Goal: Information Seeking & Learning: Learn about a topic

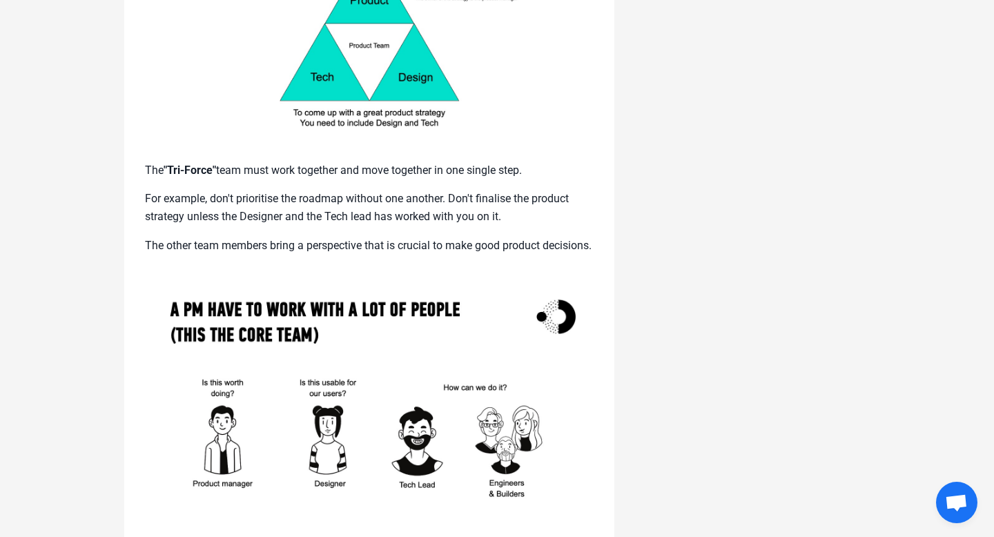
scroll to position [2413, 0]
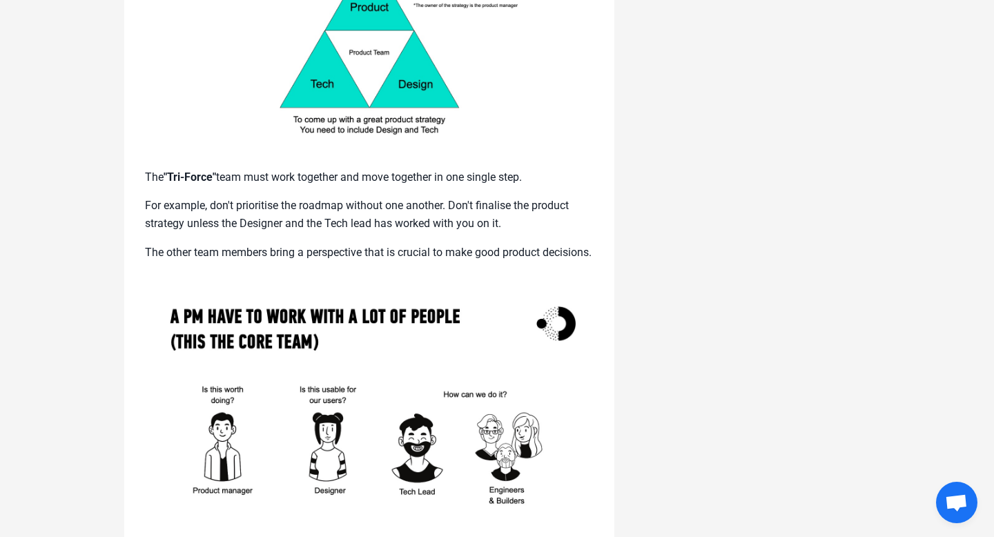
click at [268, 226] on p "For example, don't prioritise the roadmap without one another. Don't finalise t…" at bounding box center [369, 214] width 449 height 35
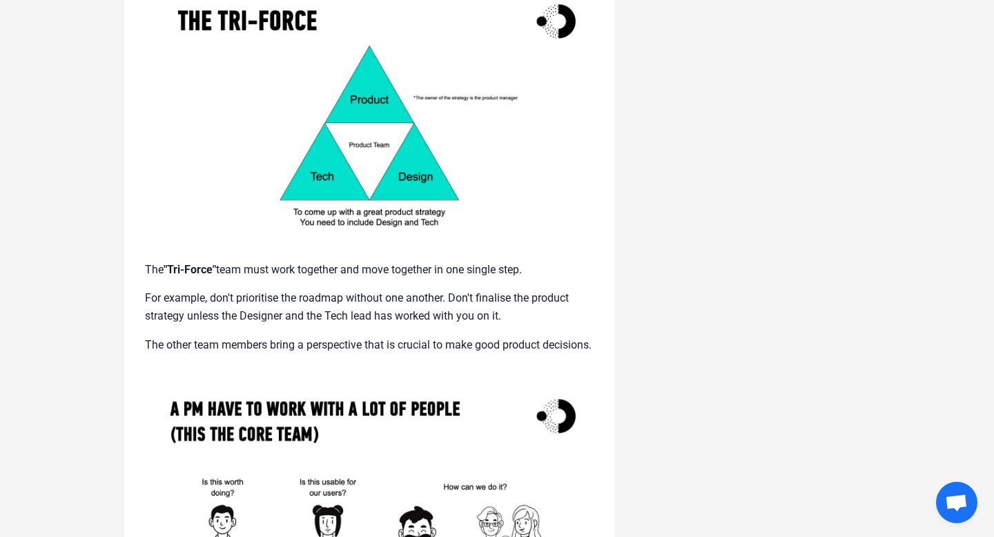
scroll to position [2321, 0]
drag, startPoint x: 146, startPoint y: 269, endPoint x: 202, endPoint y: 357, distance: 104.2
copy div "The "Tri-Force" team must work together and move together in one single step. F…"
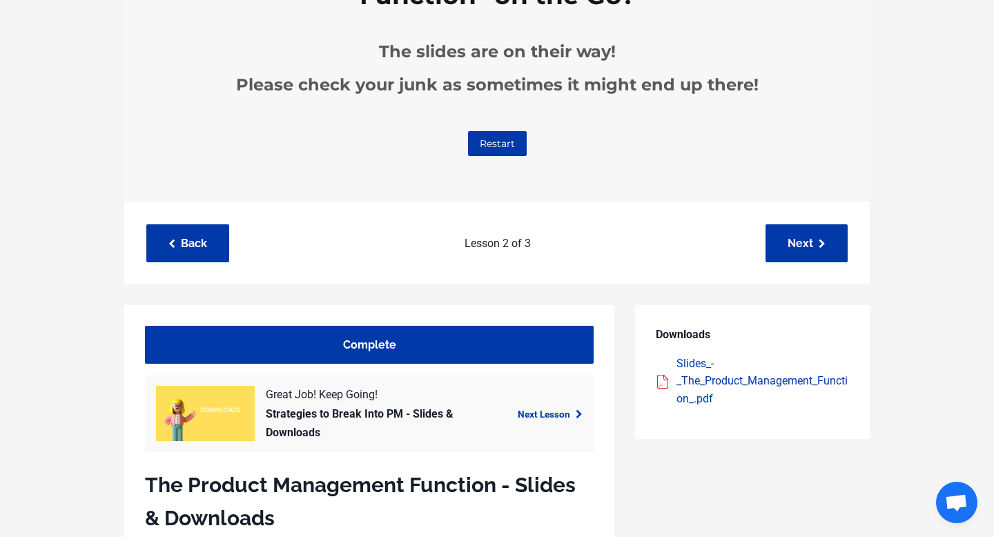
scroll to position [0, 0]
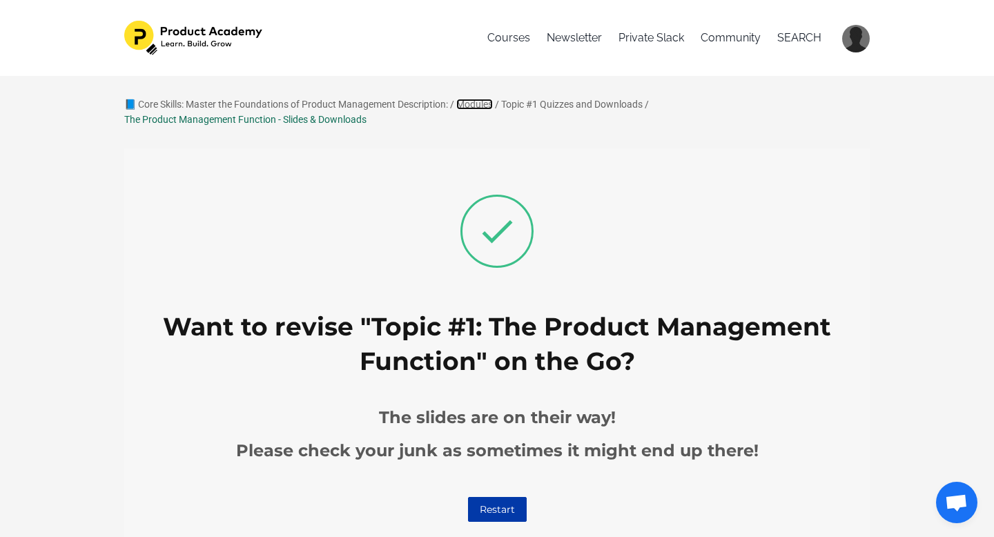
click at [479, 101] on link "Modules" at bounding box center [474, 104] width 37 height 11
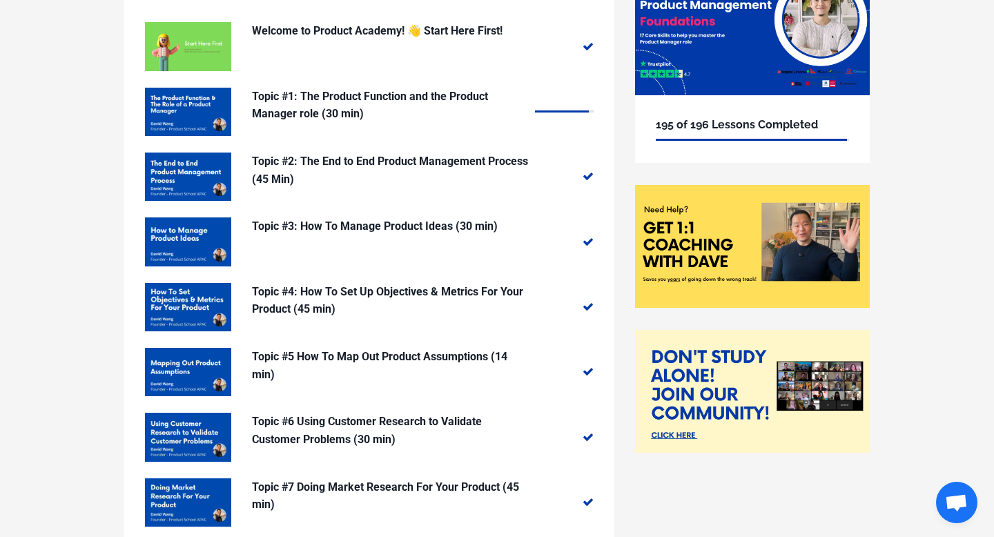
scroll to position [160, 0]
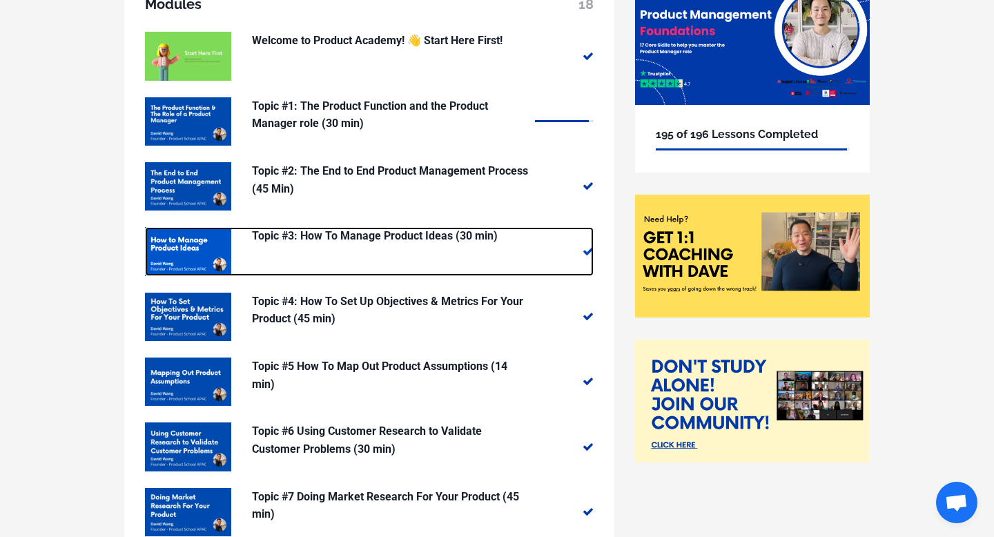
click at [369, 236] on p "Topic #3: How To Manage Product Ideas (30 min)" at bounding box center [390, 236] width 276 height 18
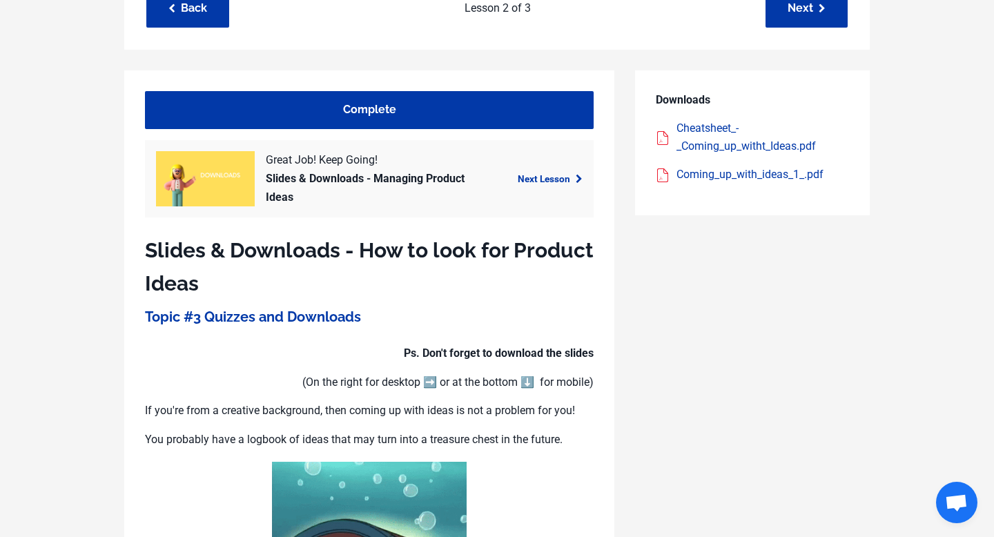
scroll to position [573, 0]
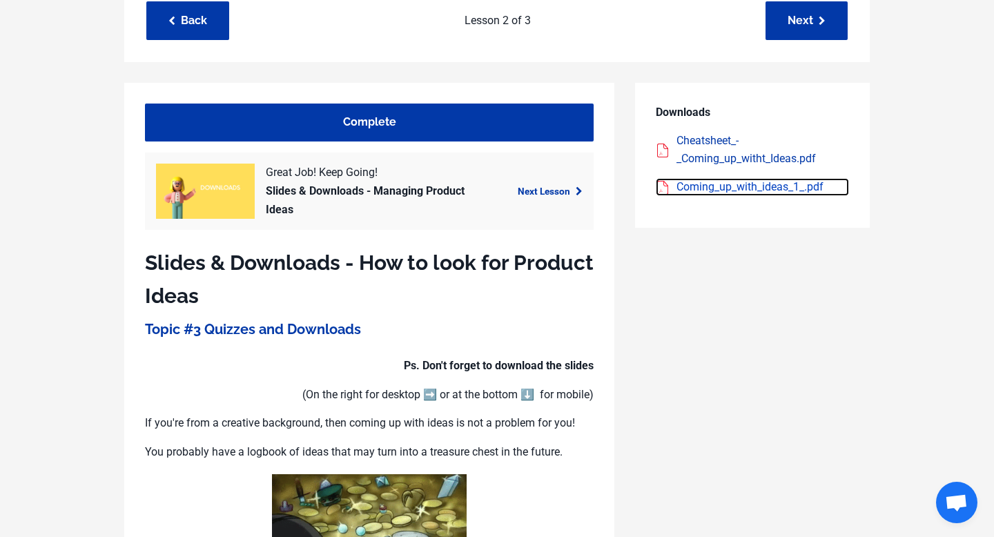
click at [714, 196] on div "Coming_up_with_ideas_1_.pdf" at bounding box center [762, 187] width 173 height 18
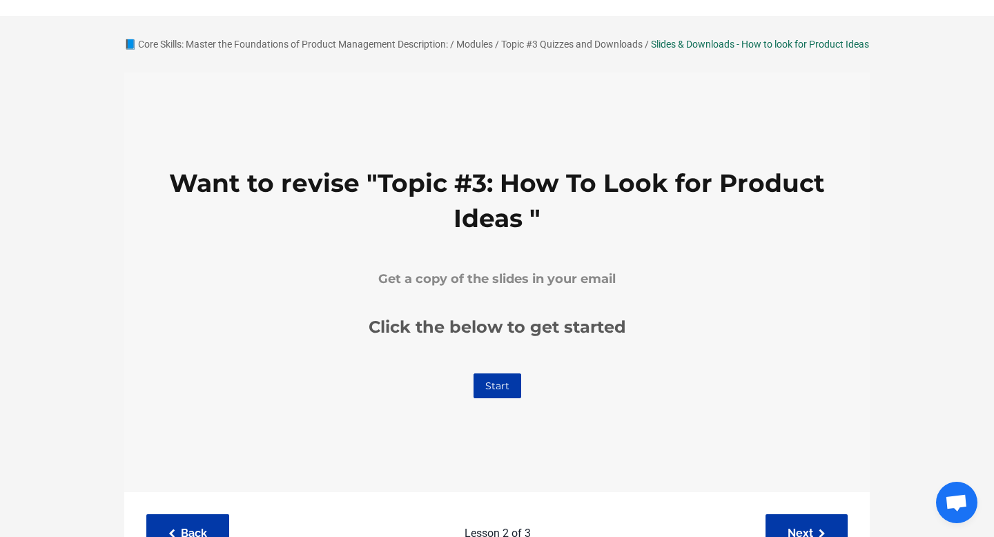
scroll to position [0, 0]
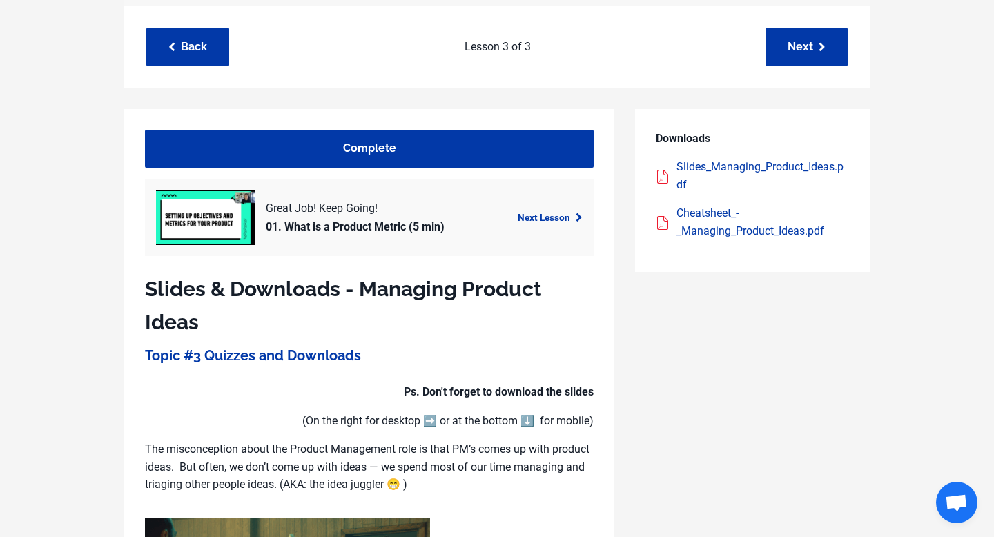
scroll to position [540, 0]
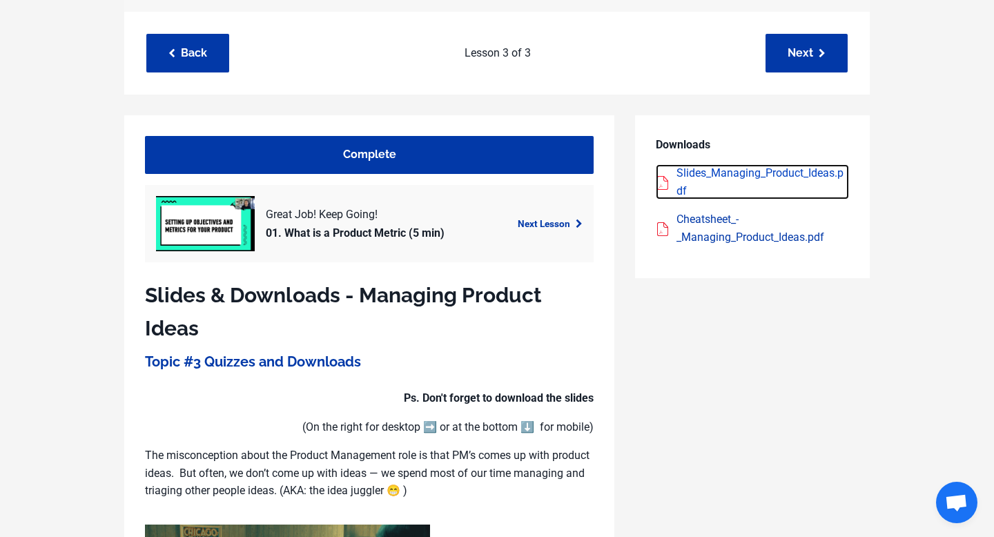
click at [686, 176] on div "Slides_Managing_Product_Ideas.pdf" at bounding box center [762, 181] width 173 height 35
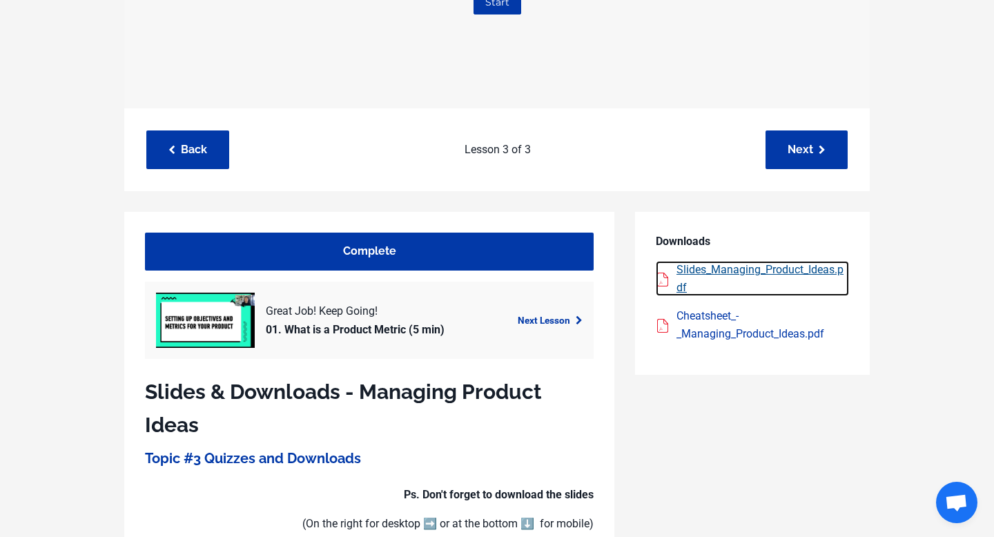
scroll to position [453, 0]
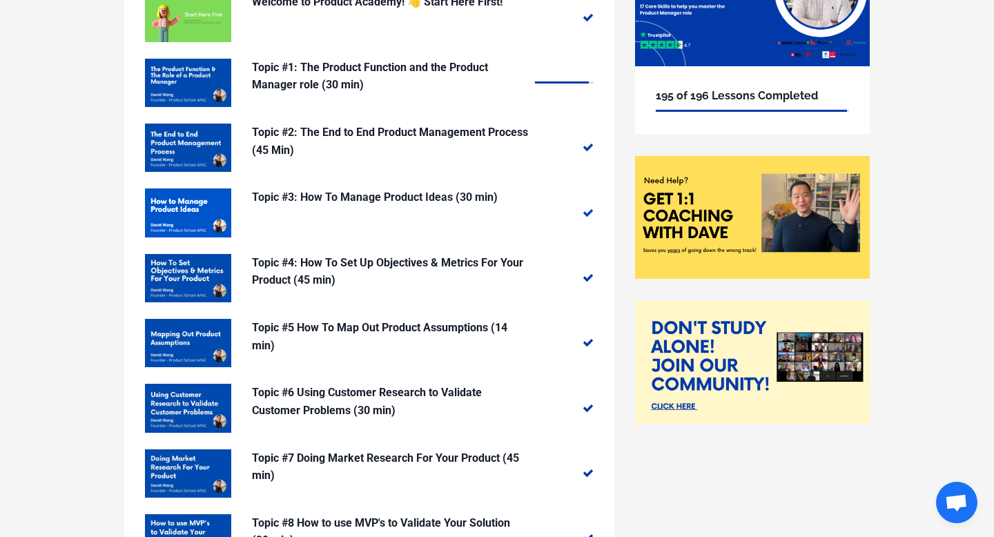
scroll to position [199, 0]
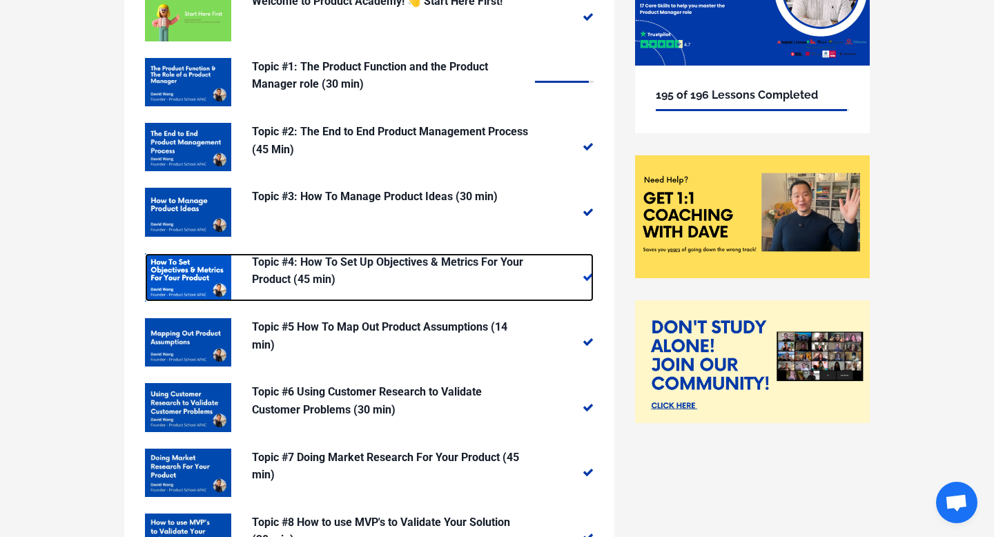
click at [366, 260] on p "Topic #4: How To Set Up Objectives & Metrics For Your Product (45 min)" at bounding box center [390, 270] width 276 height 35
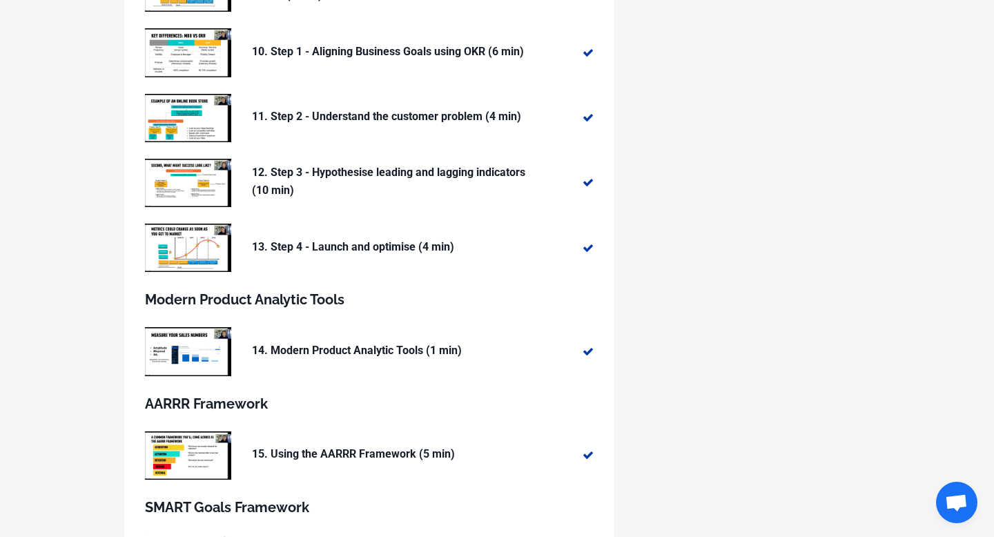
scroll to position [795, 0]
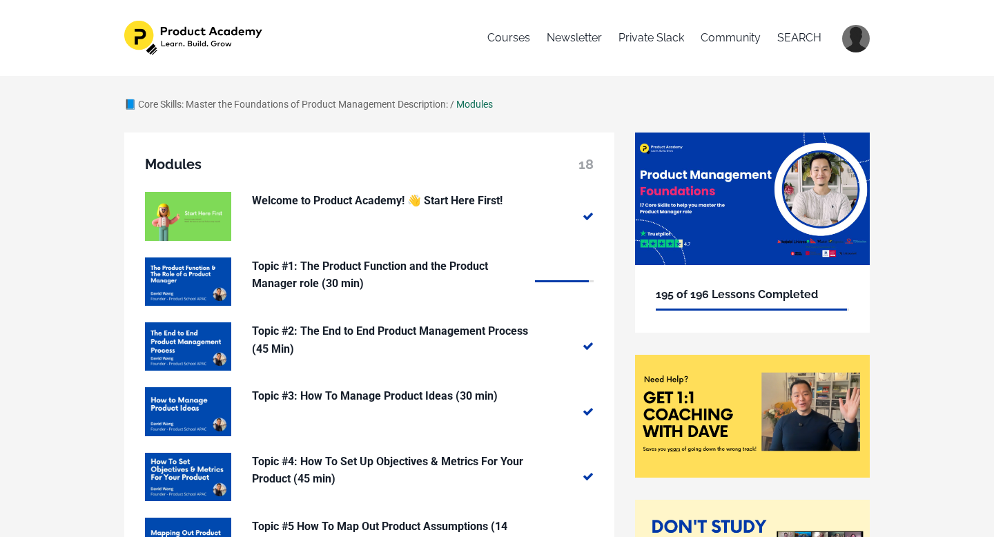
scroll to position [199, 0]
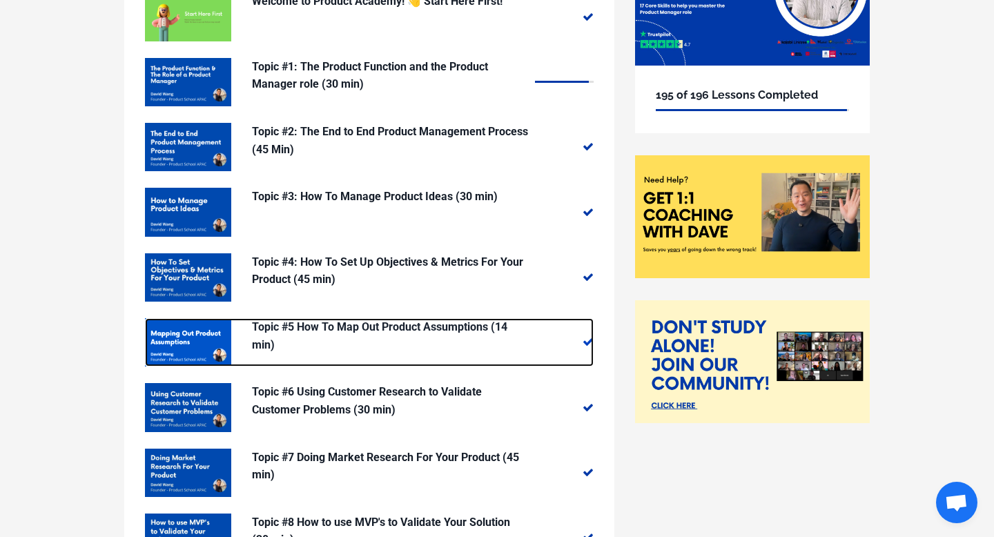
click at [321, 320] on p "Topic #5 How To Map Out Product Assumptions (14 min)" at bounding box center [390, 335] width 276 height 35
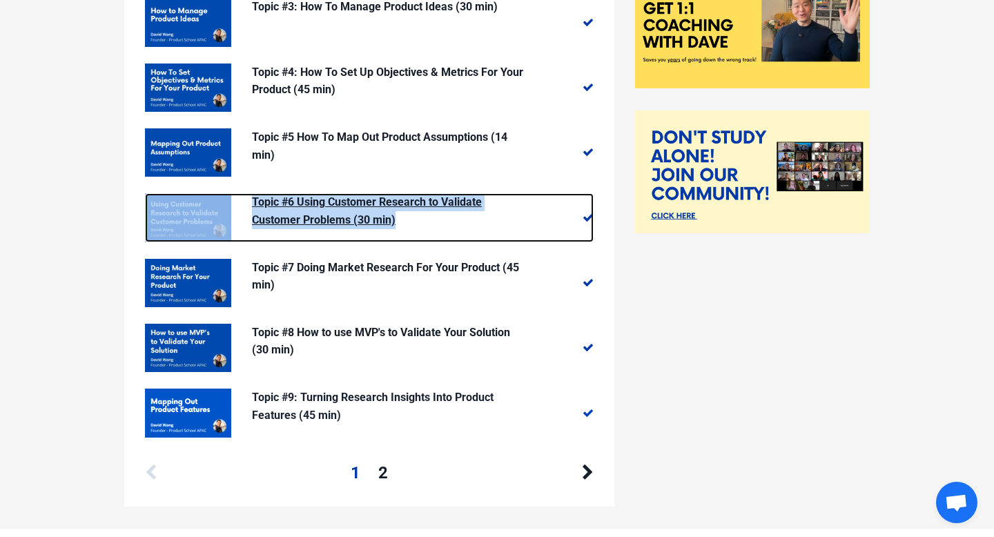
scroll to position [391, 0]
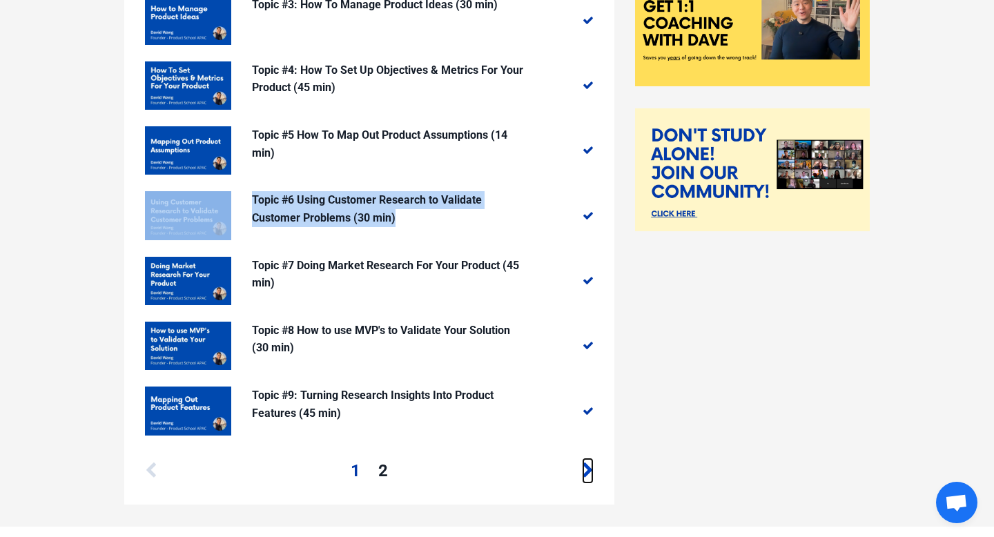
click at [582, 471] on icon at bounding box center [588, 470] width 12 height 17
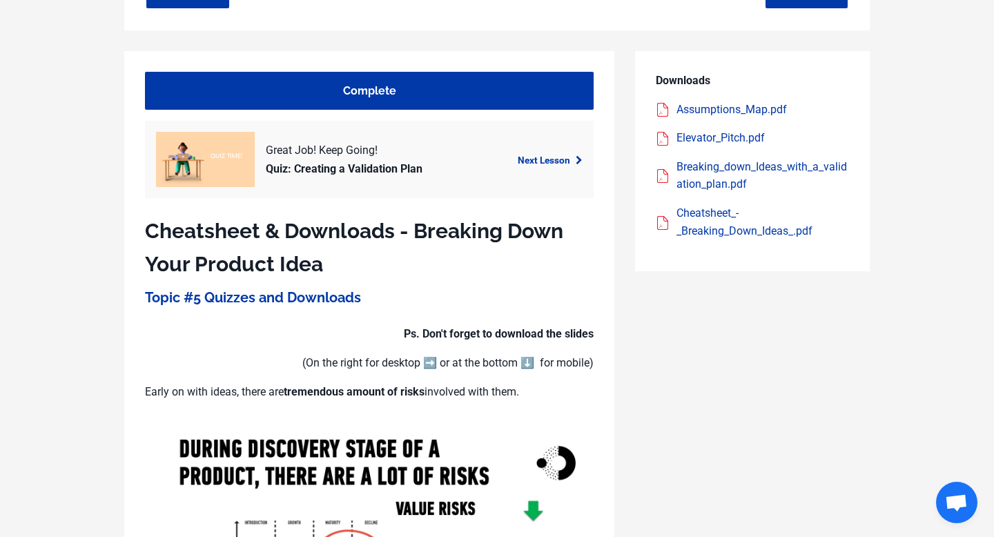
scroll to position [614, 0]
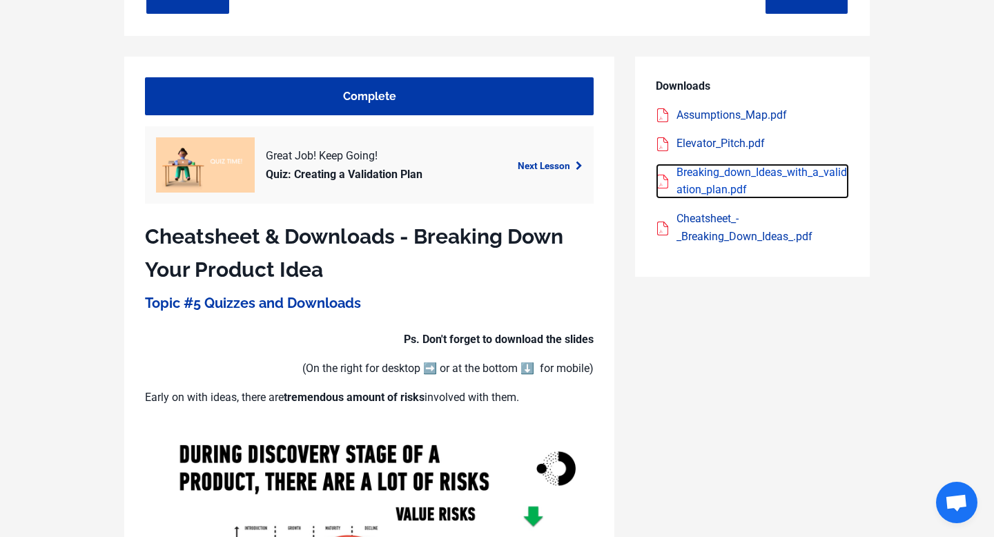
click at [692, 173] on div "Breaking_down_Ideas_with_a_validation_plan.pdf" at bounding box center [762, 181] width 173 height 35
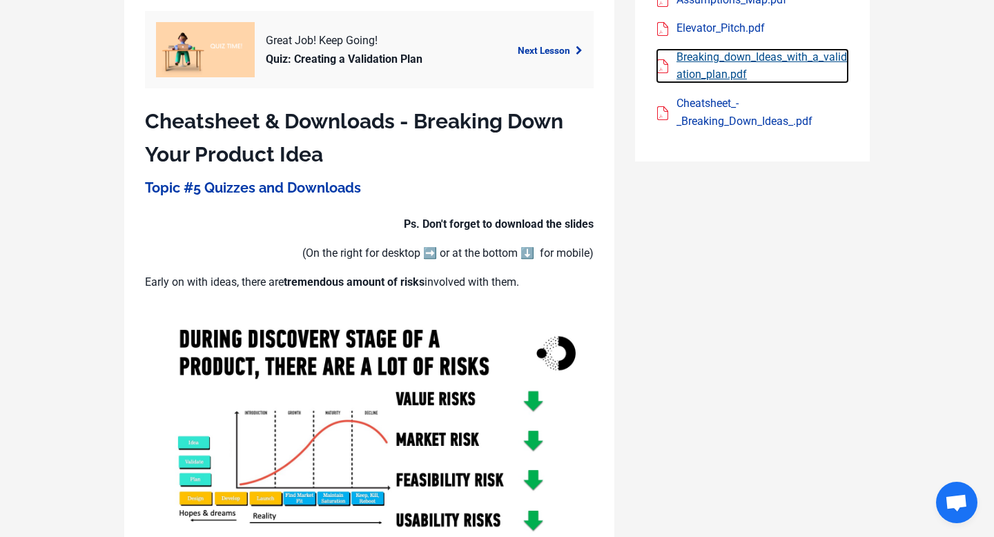
scroll to position [601, 0]
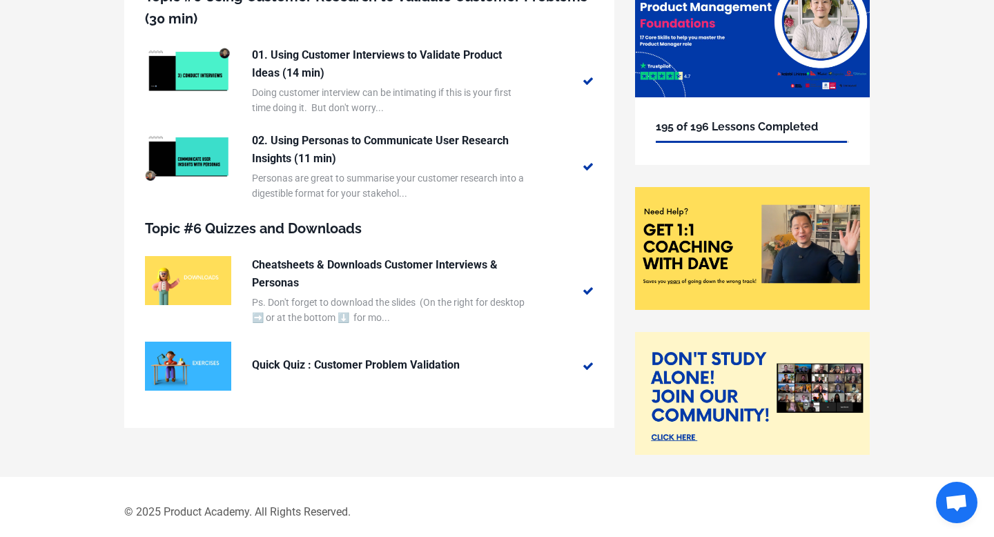
scroll to position [178, 0]
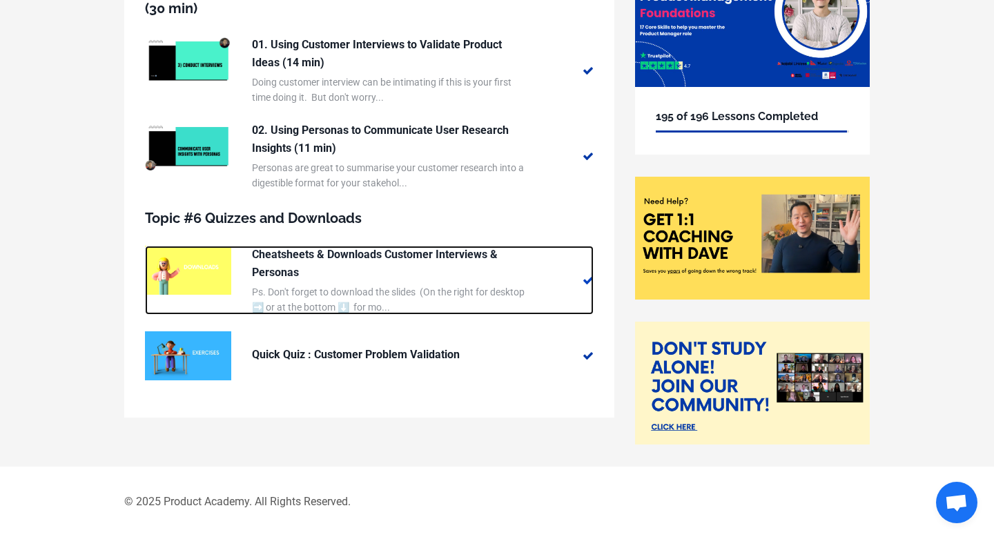
click at [478, 252] on p "Cheatsheets & Downloads Customer Interviews & Personas" at bounding box center [390, 263] width 276 height 35
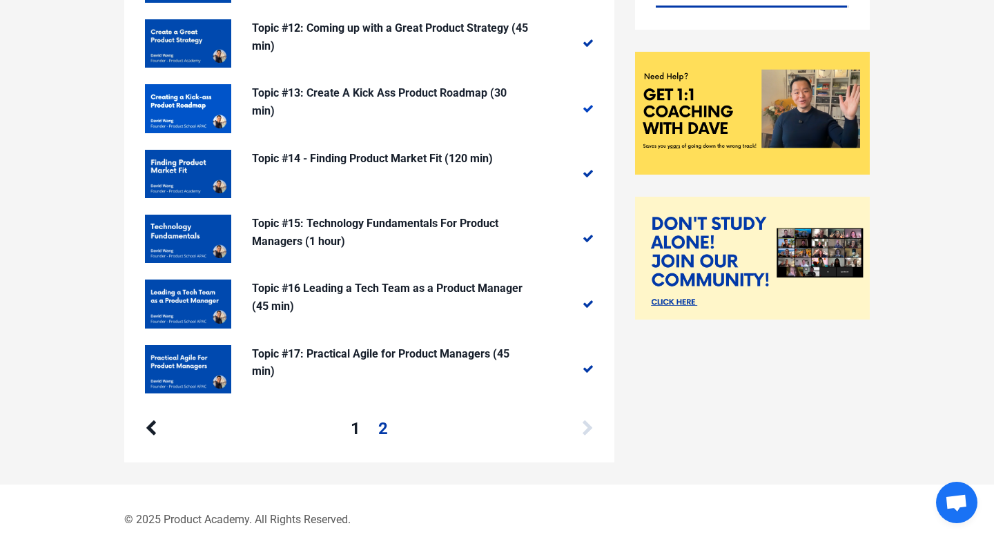
scroll to position [314, 0]
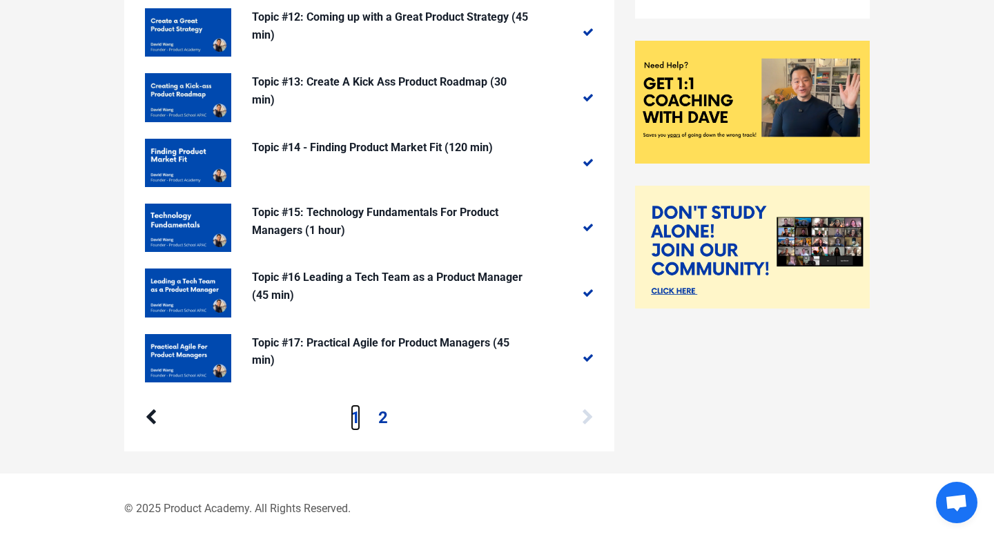
click at [359, 414] on link "1" at bounding box center [356, 417] width 10 height 26
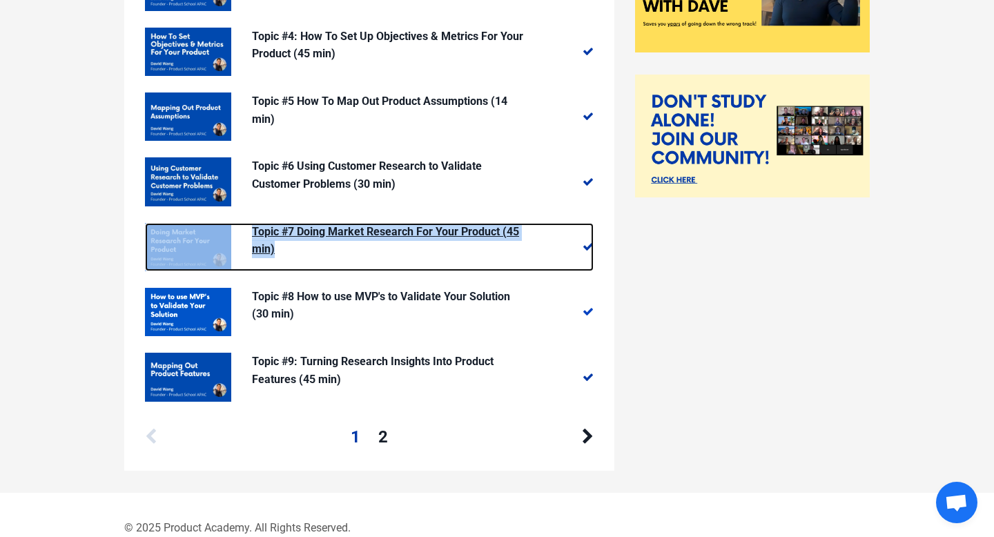
scroll to position [428, 0]
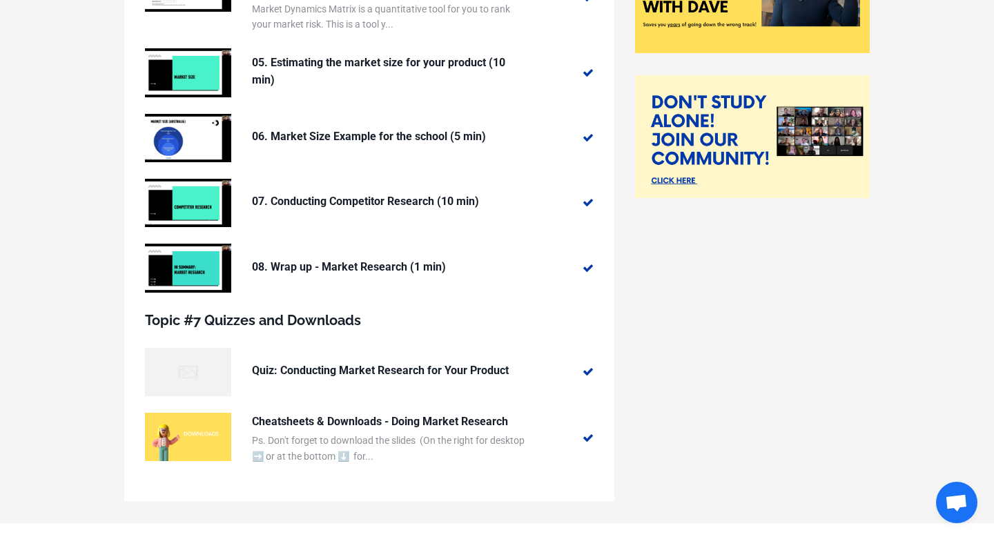
scroll to position [481, 0]
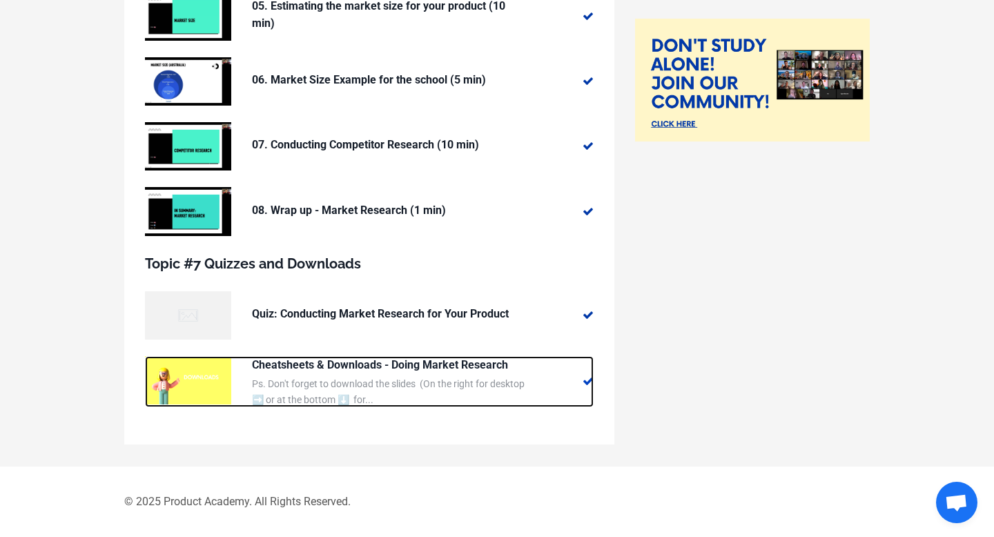
click at [402, 361] on p "Cheatsheets & Downloads - Doing Market Research" at bounding box center [390, 365] width 276 height 18
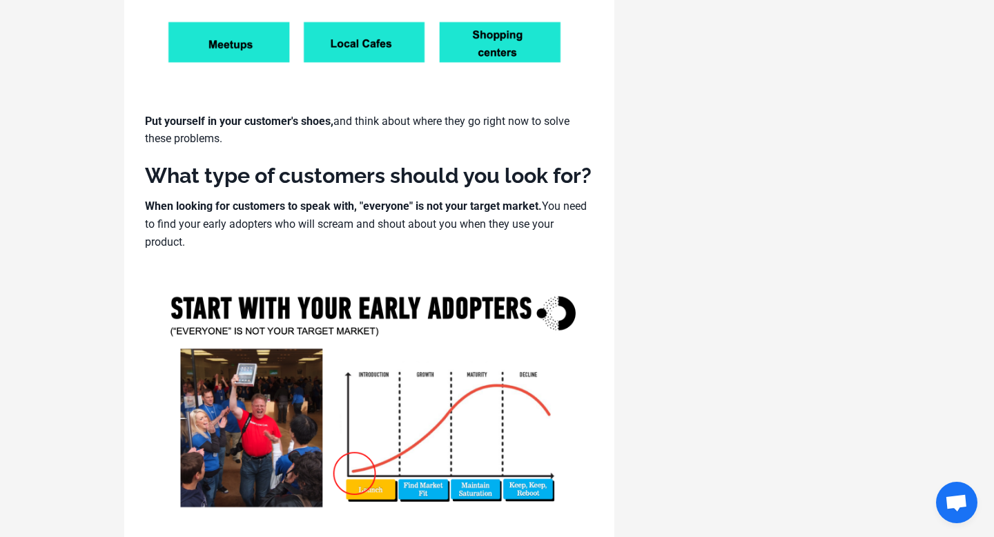
scroll to position [1899, 0]
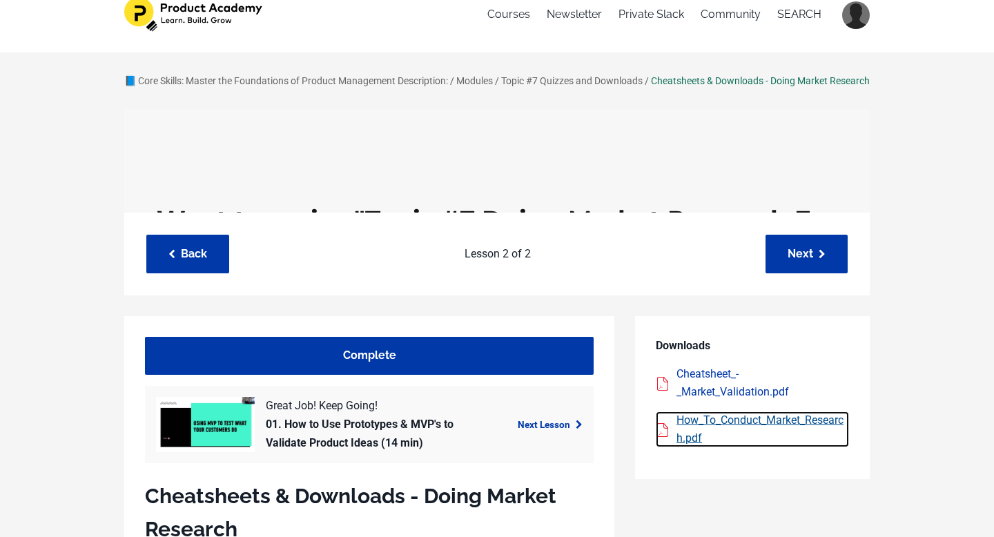
click at [721, 433] on div "How_To_Conduct_Market_Research.pdf" at bounding box center [762, 428] width 173 height 35
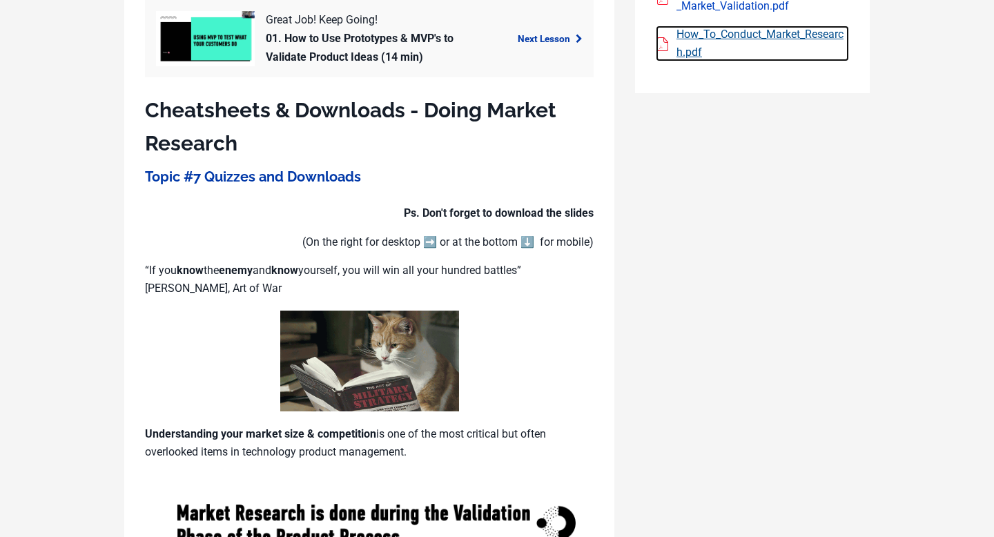
scroll to position [412, 0]
